Goal: Task Accomplishment & Management: Manage account settings

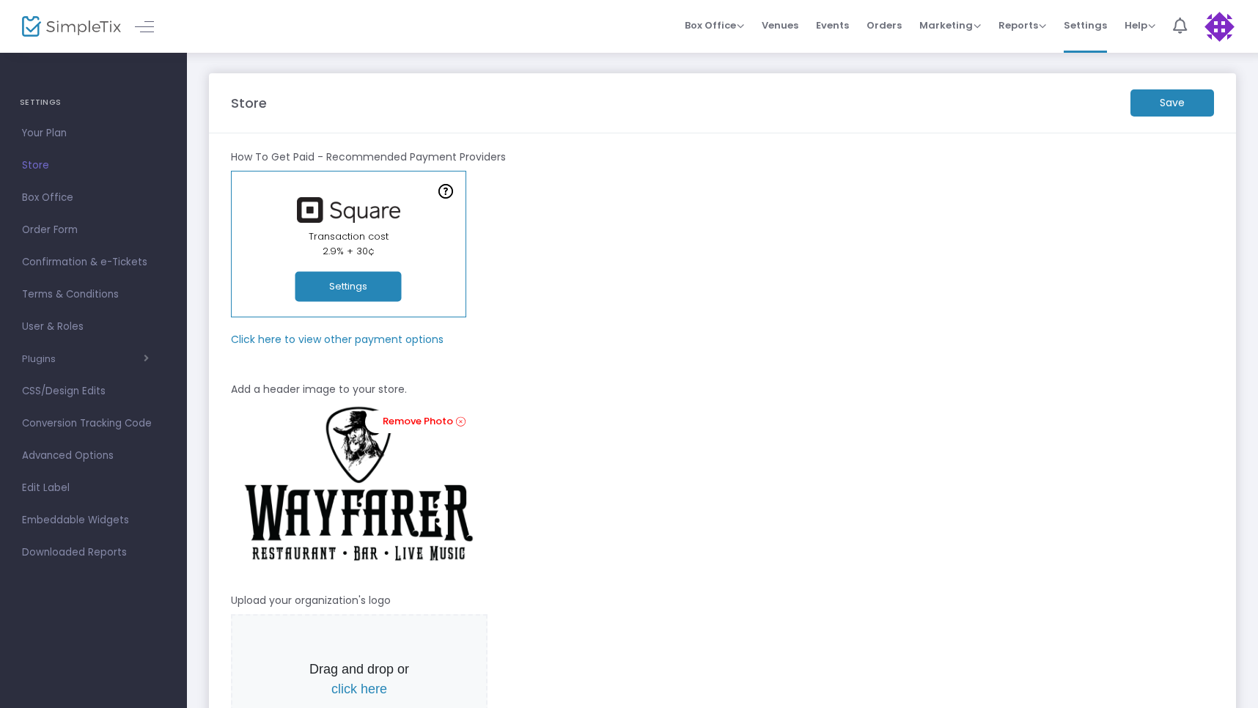
click at [1167, 108] on m-button "Save" at bounding box center [1173, 102] width 84 height 27
click at [390, 291] on button "Settings" at bounding box center [348, 287] width 106 height 30
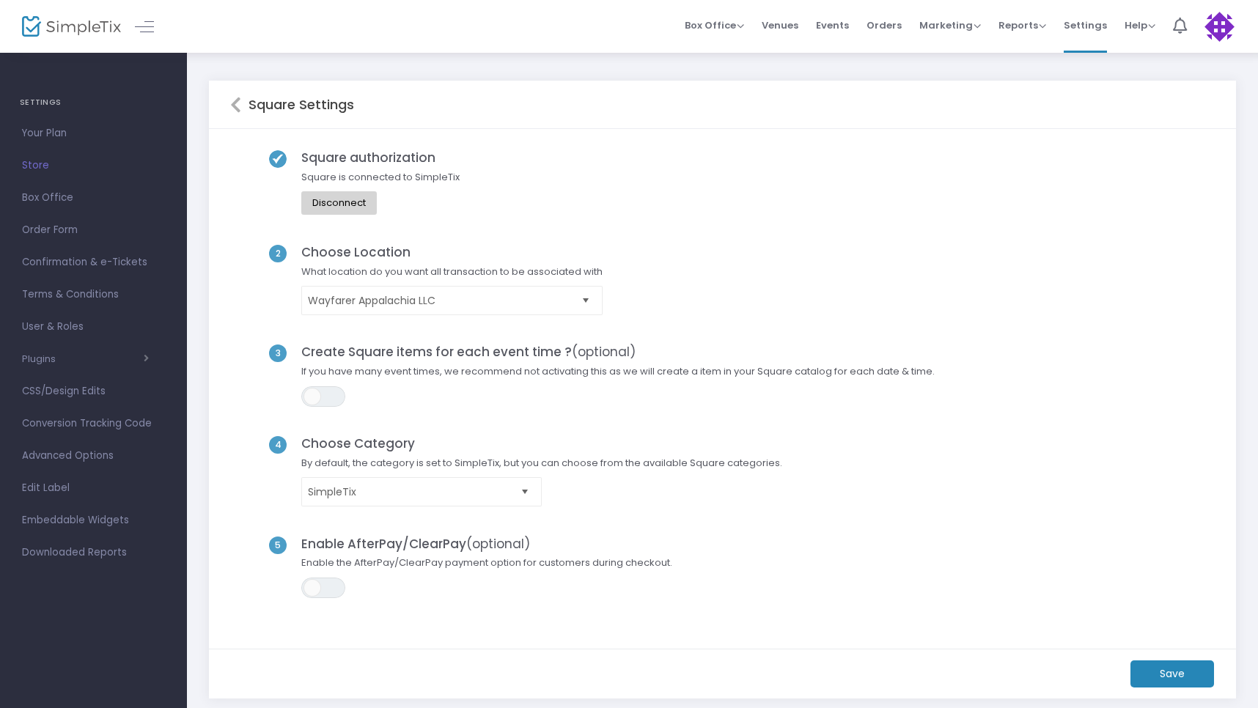
click at [1172, 672] on m-button "Save" at bounding box center [1173, 674] width 84 height 27
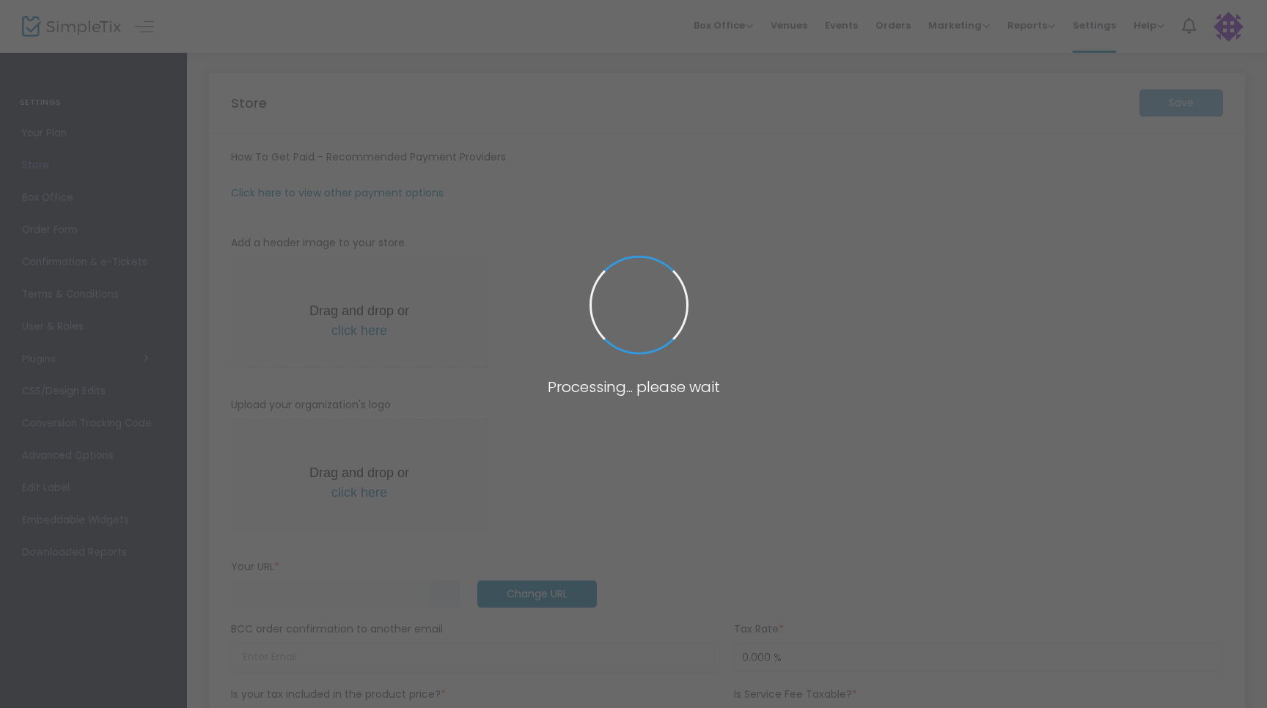
type input "https://Wayfarer"
type input "donna@wayfarerappalachia.com"
radio input "true"
radio input "false"
radio input "true"
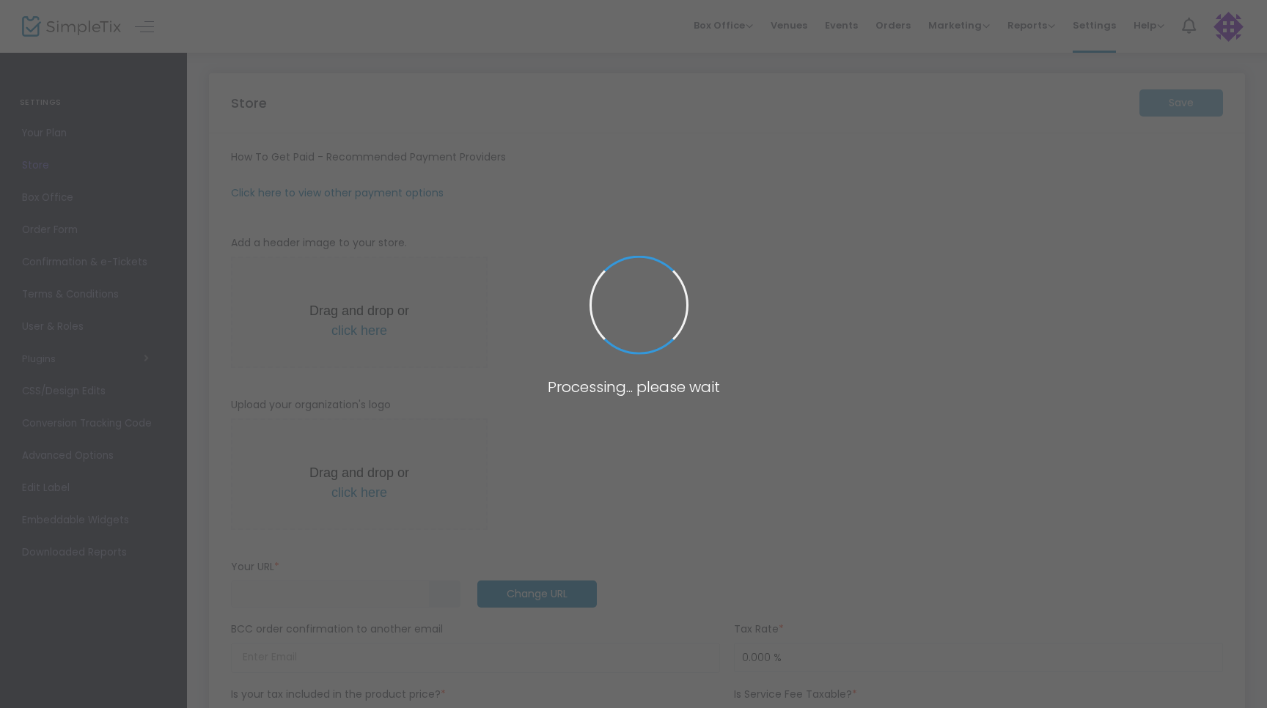
type input "Wayfarer Appalachia LLC"
type input "+1 276-385-7016"
type input "donna@wayfarerappalachia.com"
type input "www.facebook.com/profile.php?id=61576210073668"
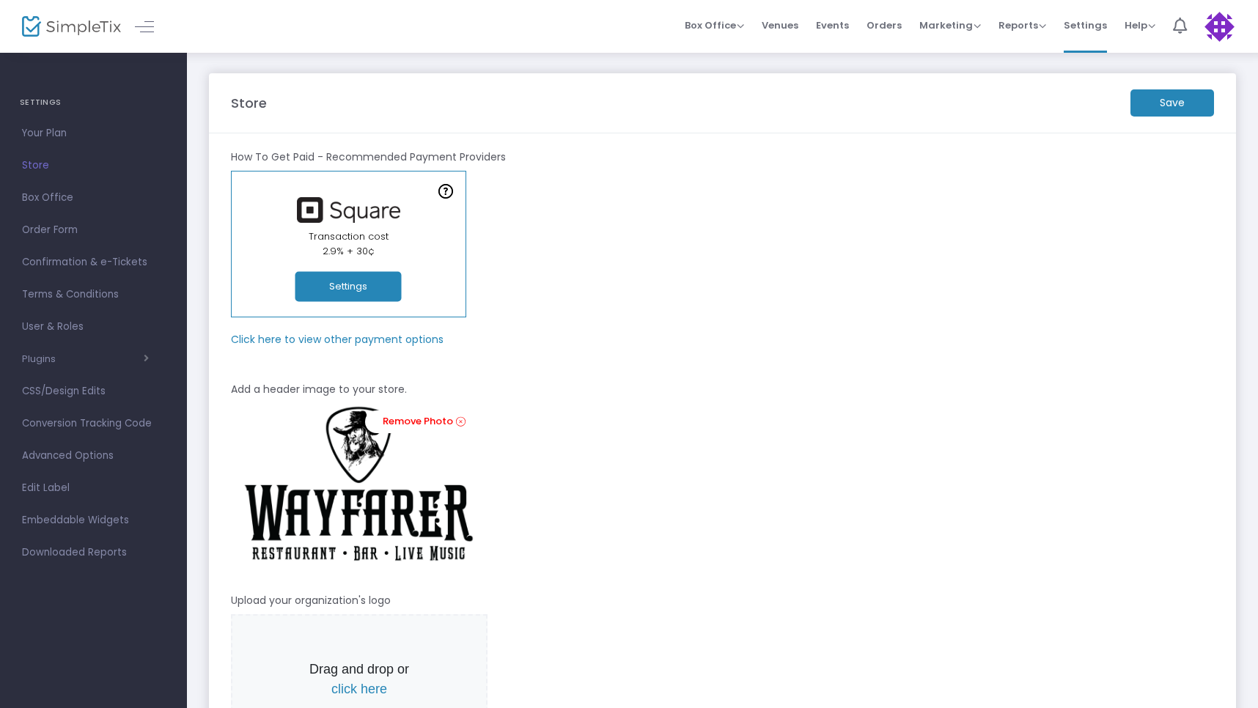
click at [1159, 109] on m-button "Save" at bounding box center [1173, 102] width 84 height 27
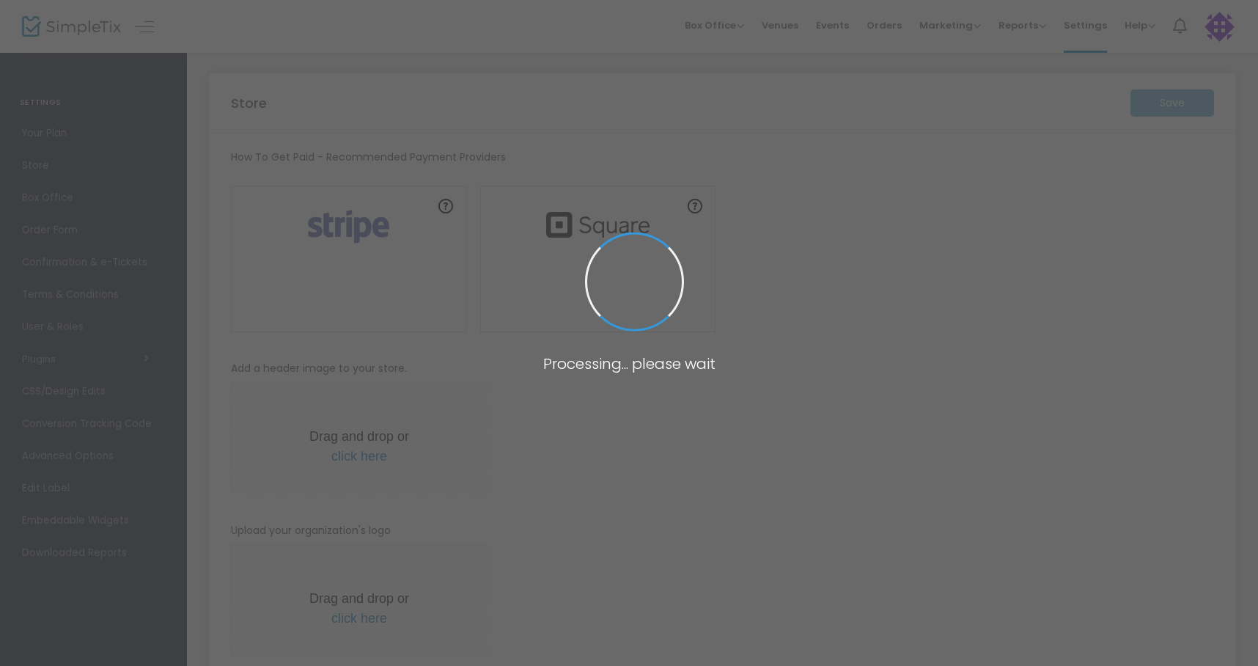
type input "[URL]"
type input "[PERSON_NAME][EMAIL_ADDRESS][DOMAIN_NAME]"
radio input "true"
radio input "false"
radio input "true"
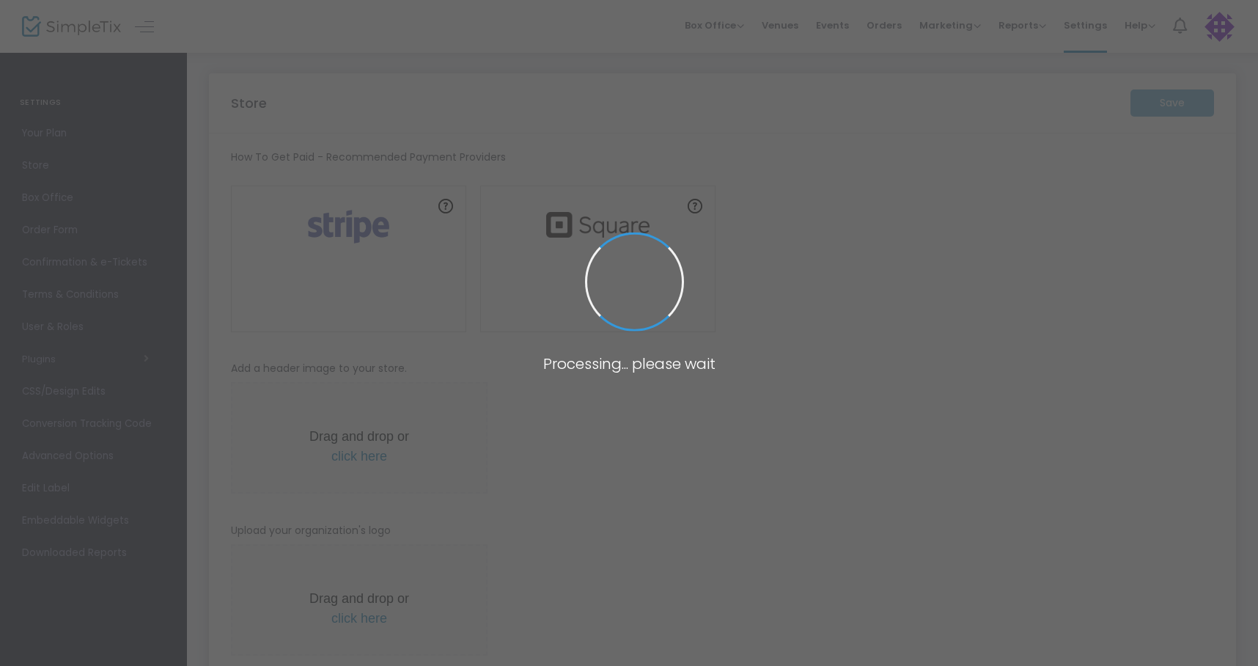
type input "Wayfarer Appalachia LLC"
type input "[PHONE_NUMBER]"
type input "[PERSON_NAME][EMAIL_ADDRESS][DOMAIN_NAME]"
type input "[DOMAIN_NAME][URL]"
